Goal: Check status: Check status

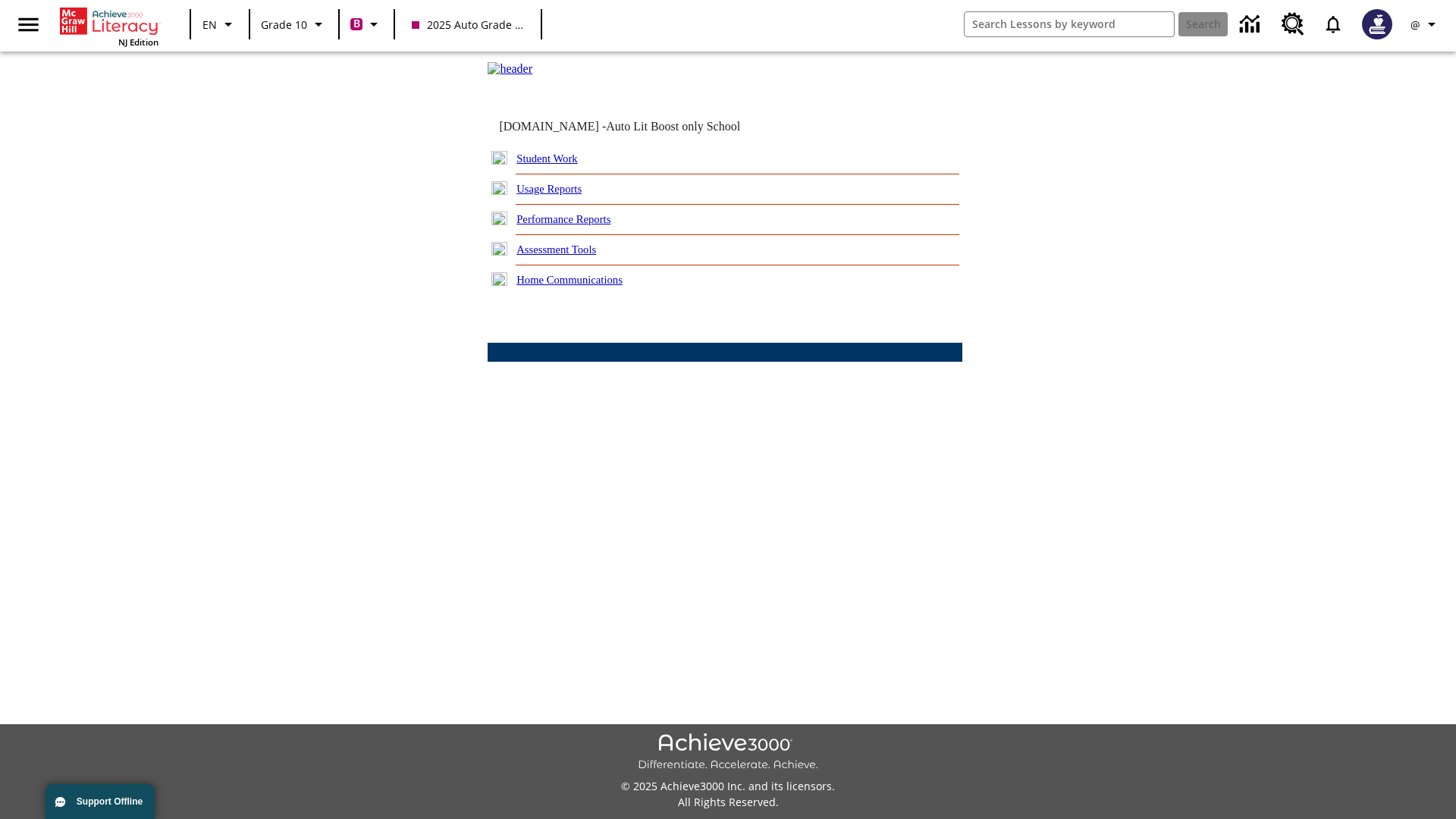
click at [557, 165] on link "Student Work" at bounding box center [547, 159] width 60 height 12
select select "/options/reports/?report_id=24&atype=2&section=2"
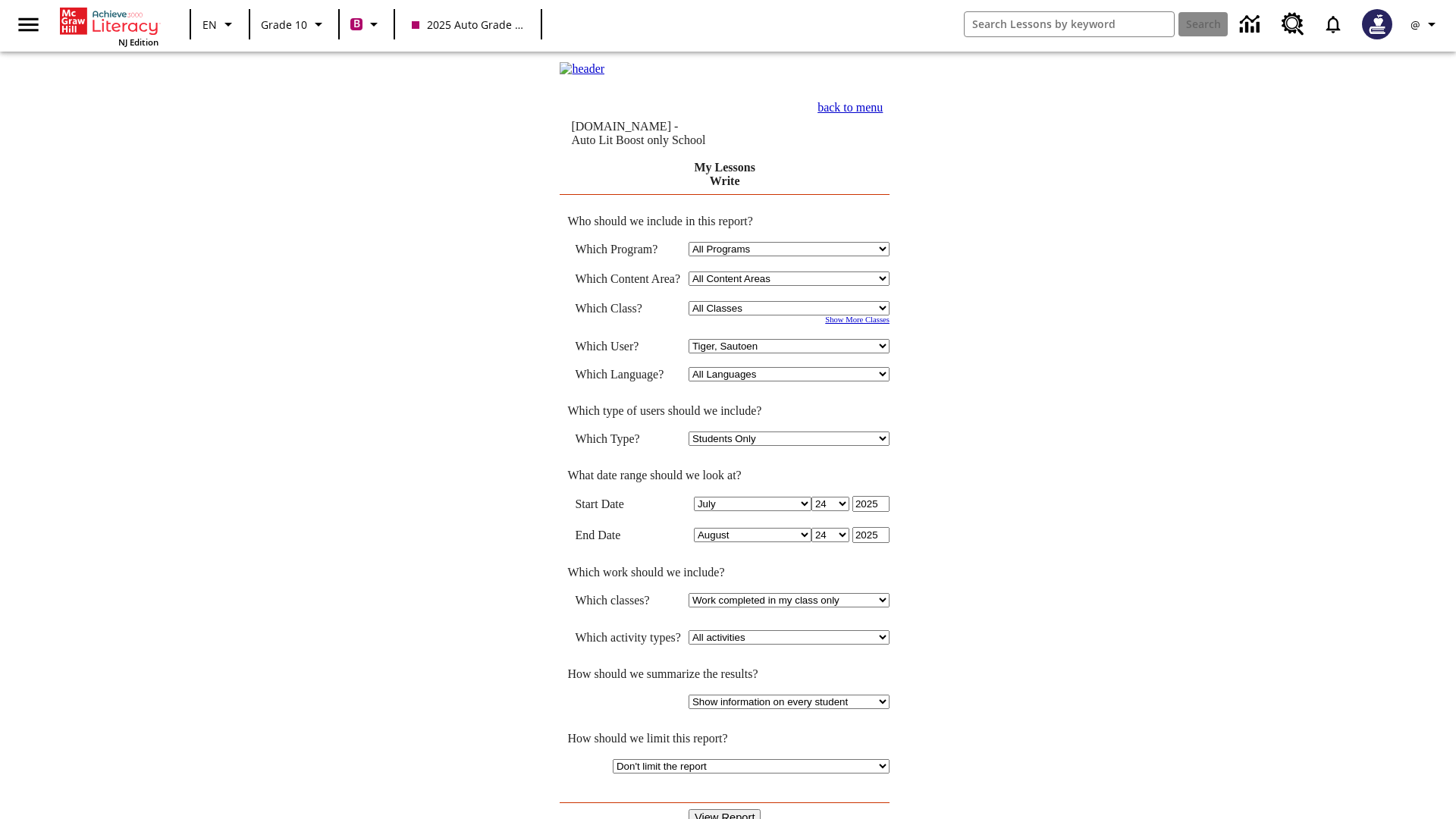
select select "21433649"
select select "4"
type input "2024"
click at [725, 809] on input "View Report" at bounding box center [725, 817] width 73 height 16
